Goal: Information Seeking & Learning: Learn about a topic

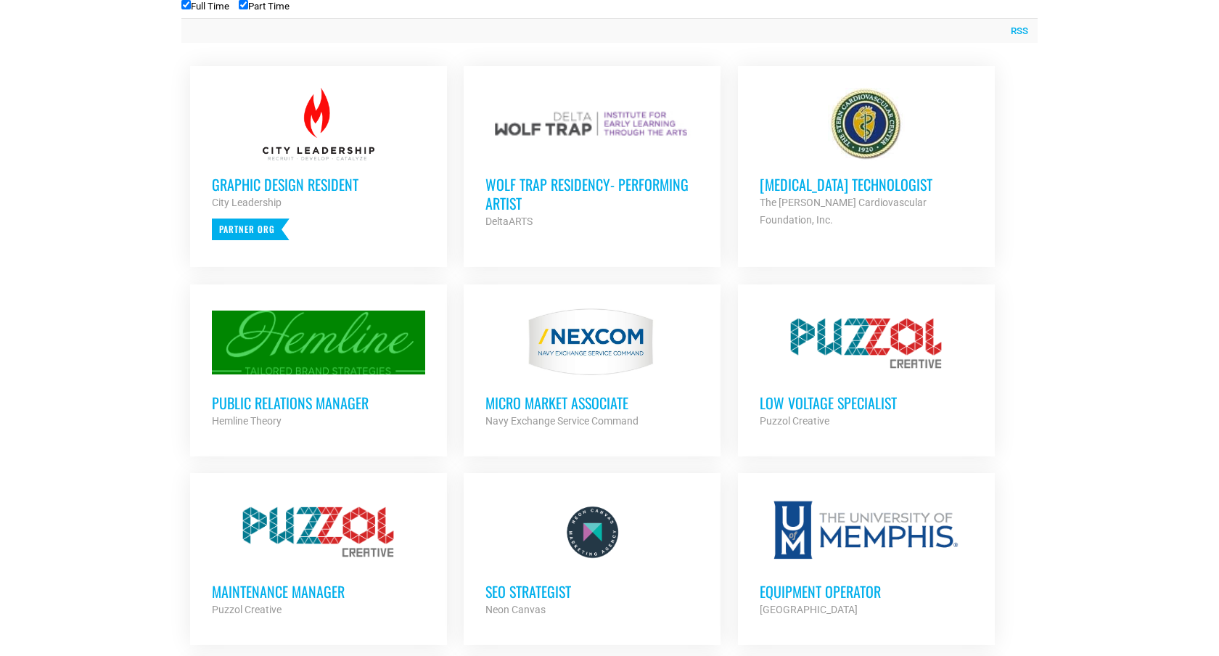
scroll to position [600, 0]
click at [285, 378] on div "Public Relations Manager Hemline Theory Partner Org" at bounding box center [318, 403] width 213 height 51
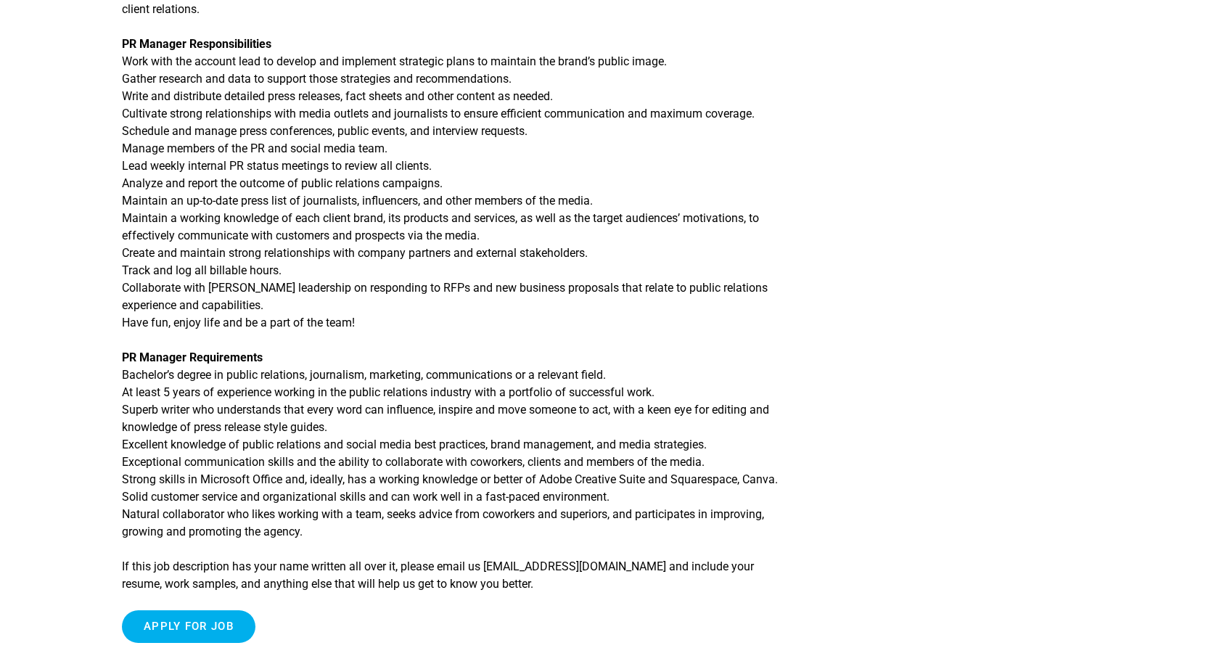
scroll to position [432, 0]
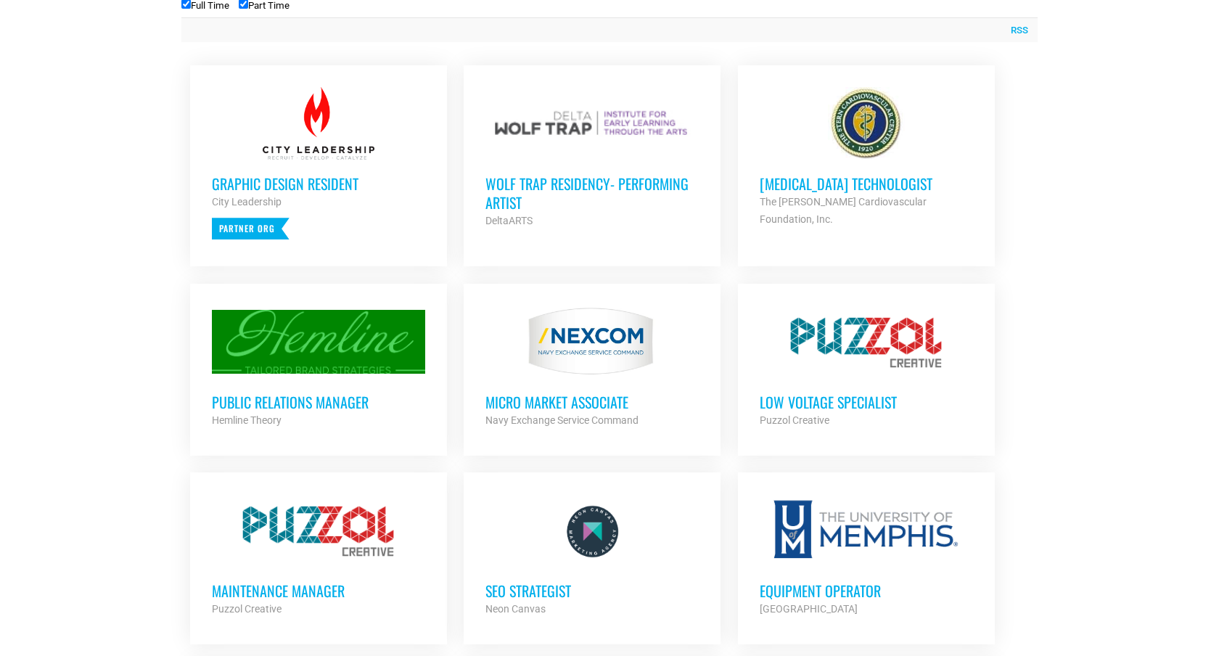
scroll to position [600, 0]
click at [526, 202] on h3 "Wolf Trap Residency- Performing Artist" at bounding box center [591, 193] width 213 height 38
